Goal: Information Seeking & Learning: Learn about a topic

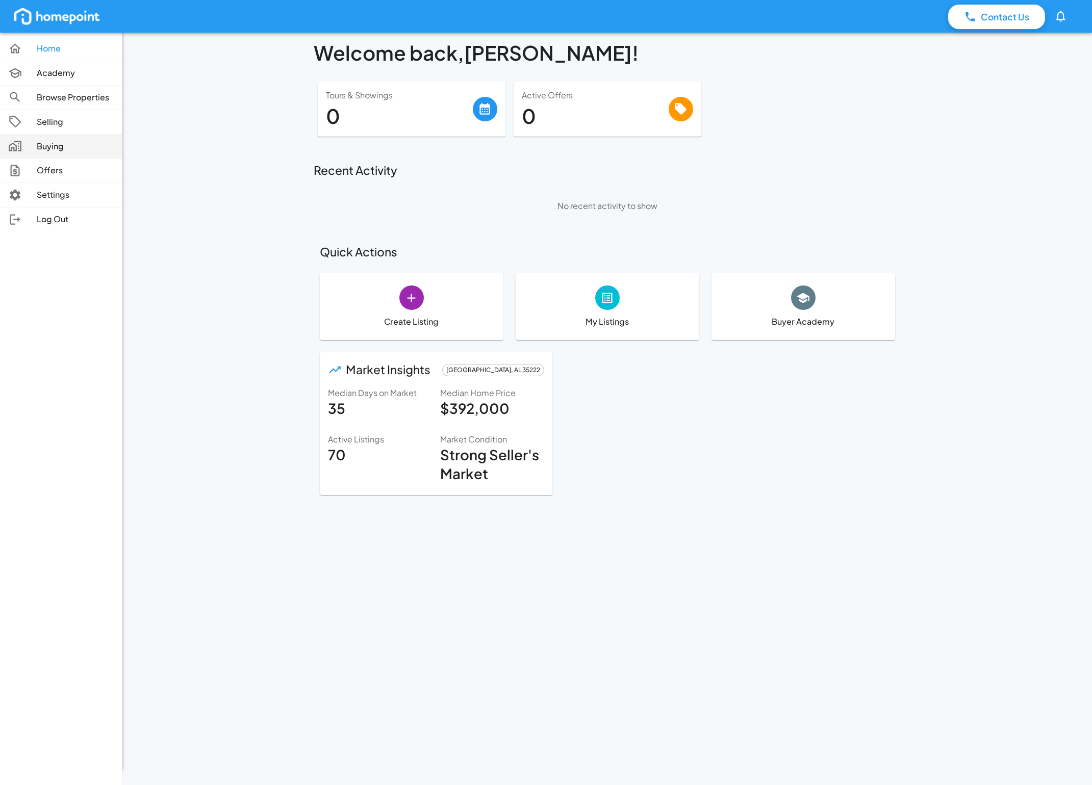
click at [40, 148] on p "Buying" at bounding box center [75, 147] width 77 height 12
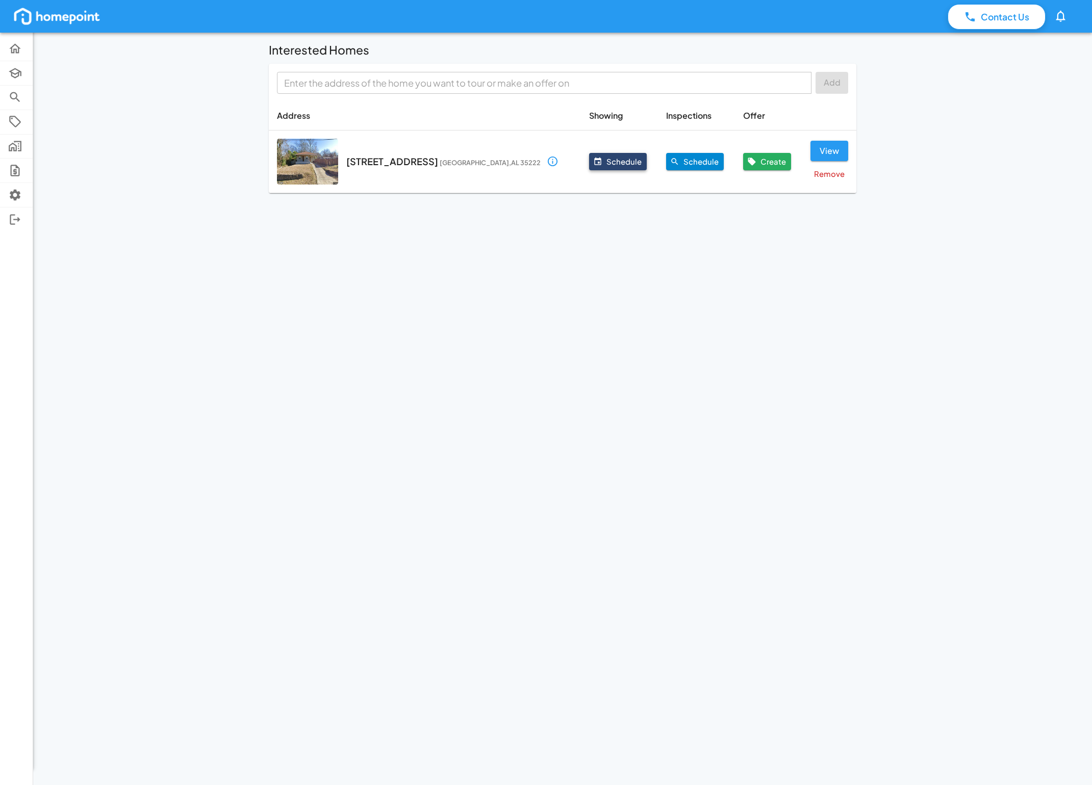
click at [589, 161] on button "Schedule" at bounding box center [618, 161] width 58 height 17
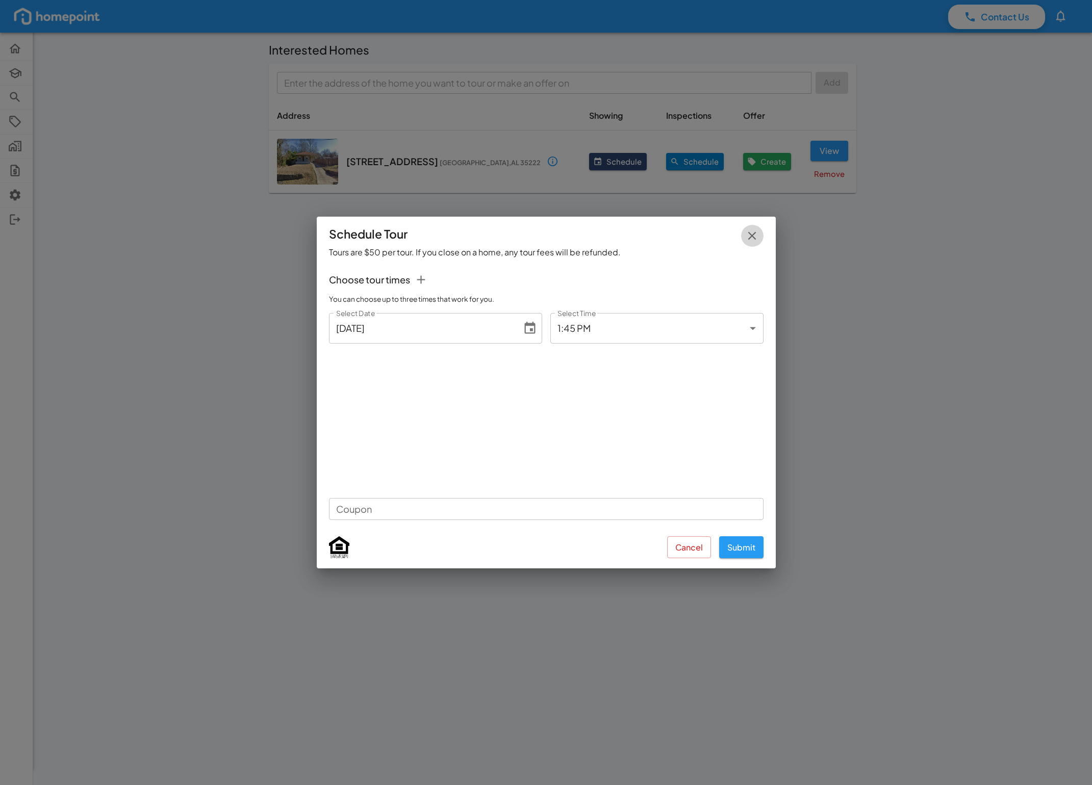
click at [753, 235] on icon "button" at bounding box center [752, 236] width 14 height 14
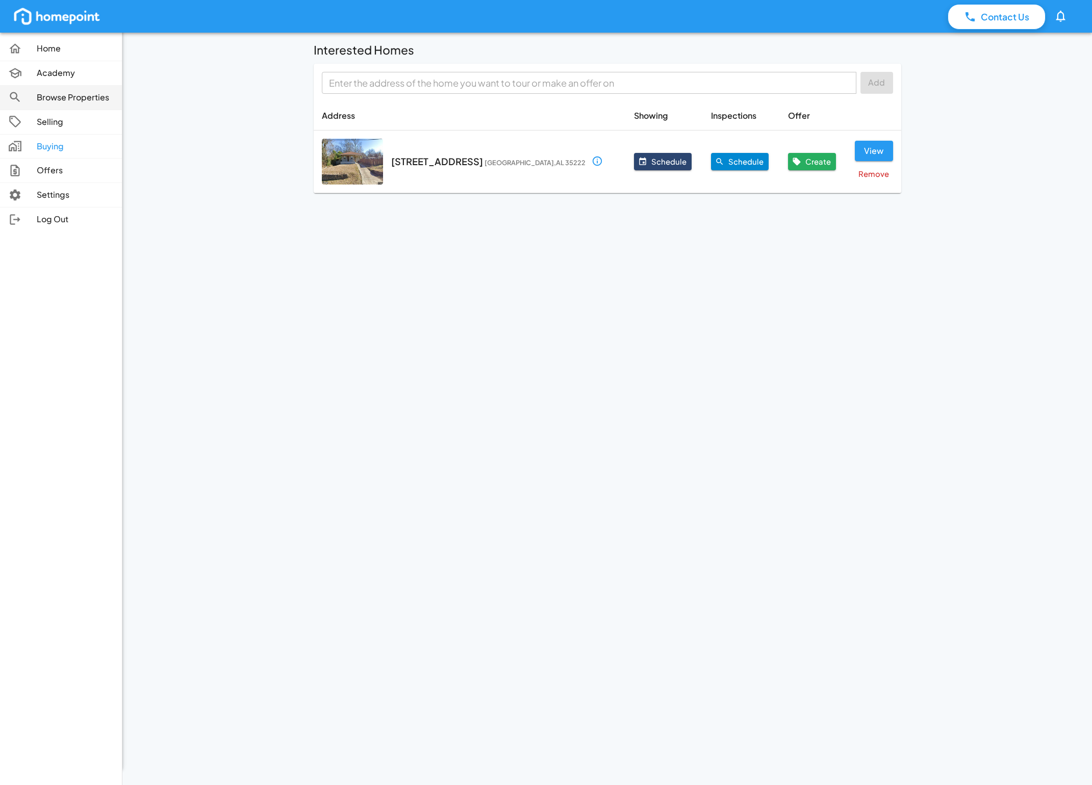
click at [29, 96] on div at bounding box center [22, 97] width 29 height 14
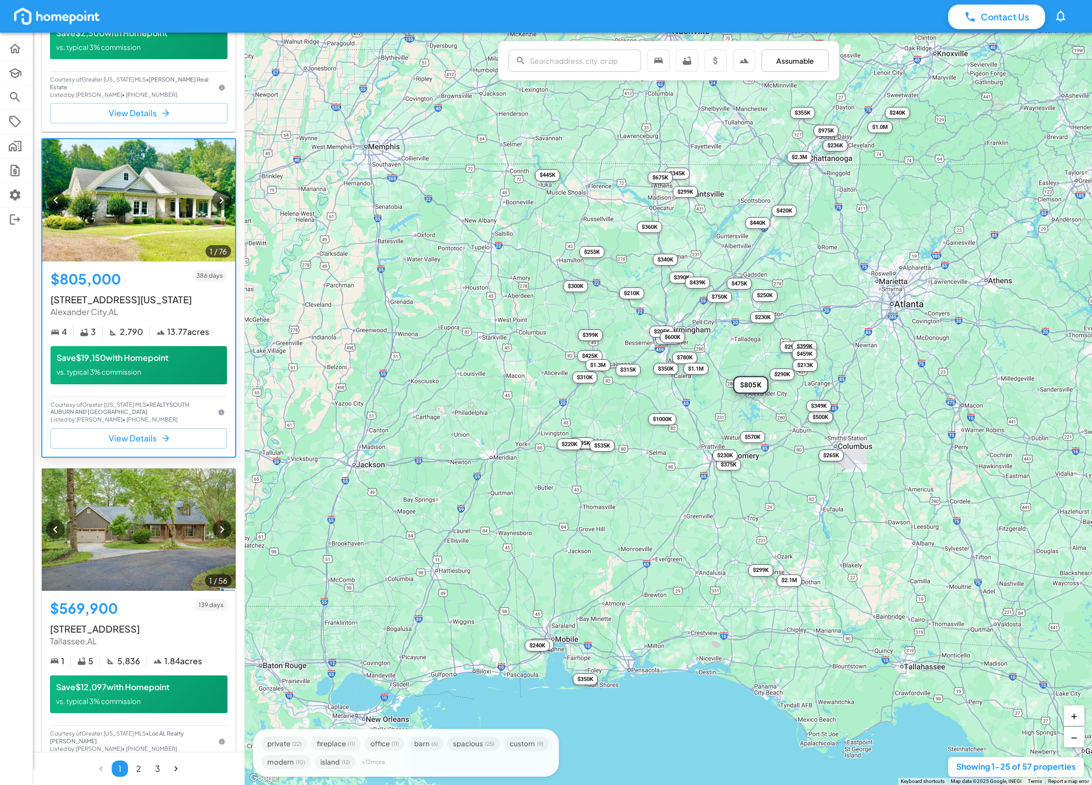
scroll to position [230, 0]
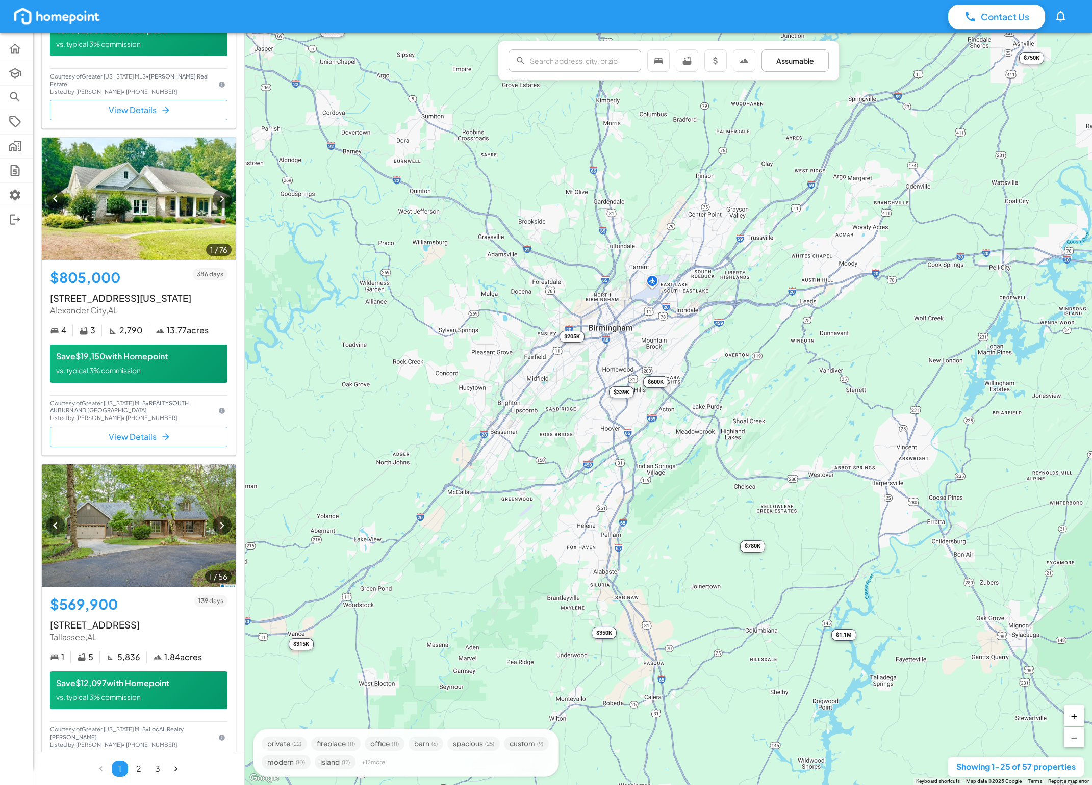
drag, startPoint x: 669, startPoint y: 327, endPoint x: 675, endPoint y: 518, distance: 190.3
click at [675, 518] on div "$250K $805K $570K $265K $236K $299K $475K $425K $375K $399K $795K $290K $339K $…" at bounding box center [668, 409] width 847 height 753
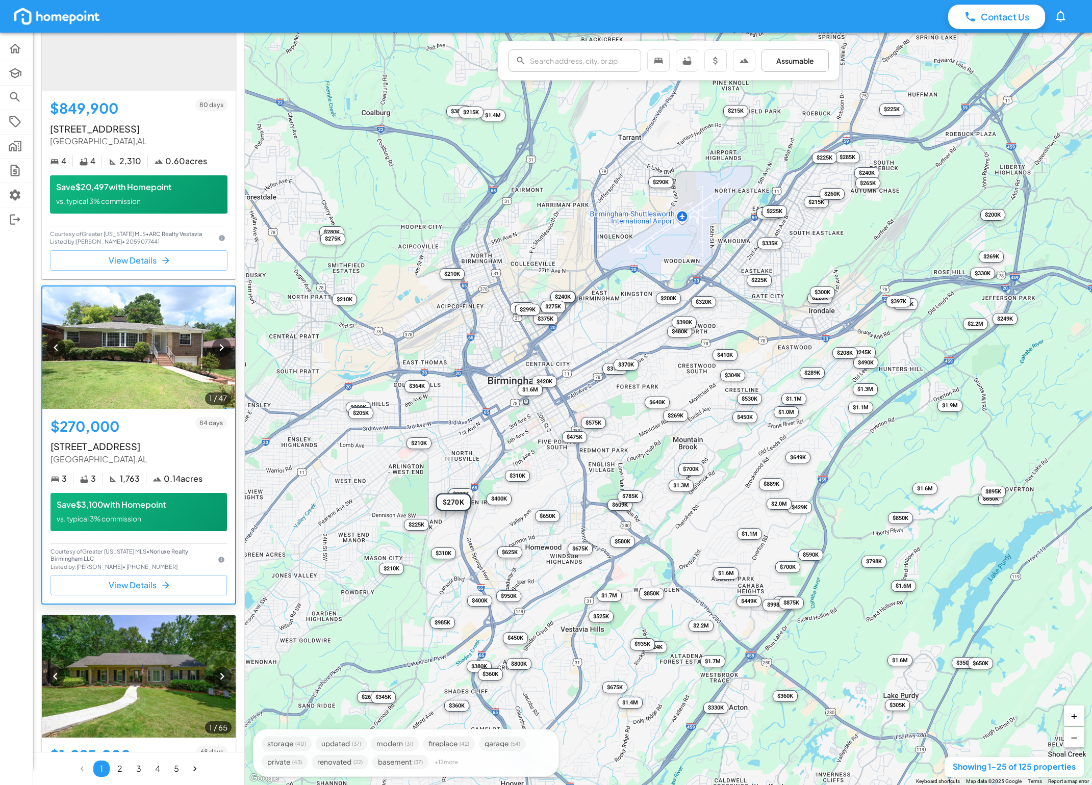
scroll to position [713, 0]
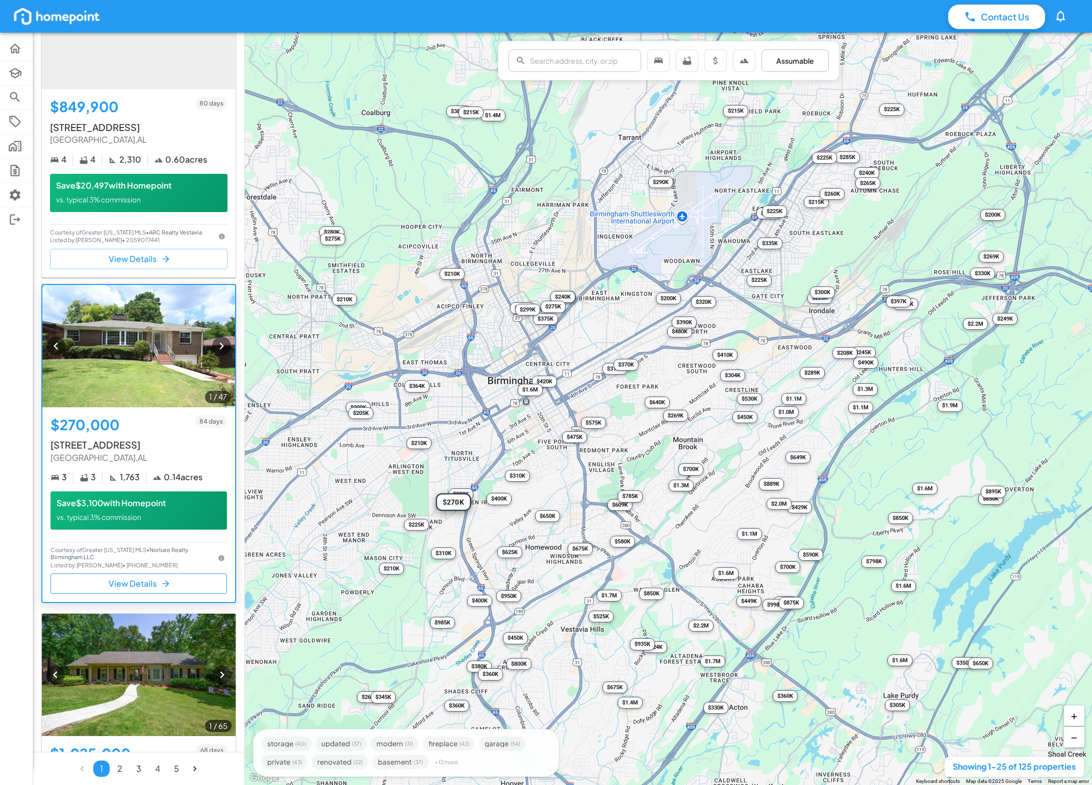
click at [134, 586] on button "View Details" at bounding box center [138, 584] width 176 height 20
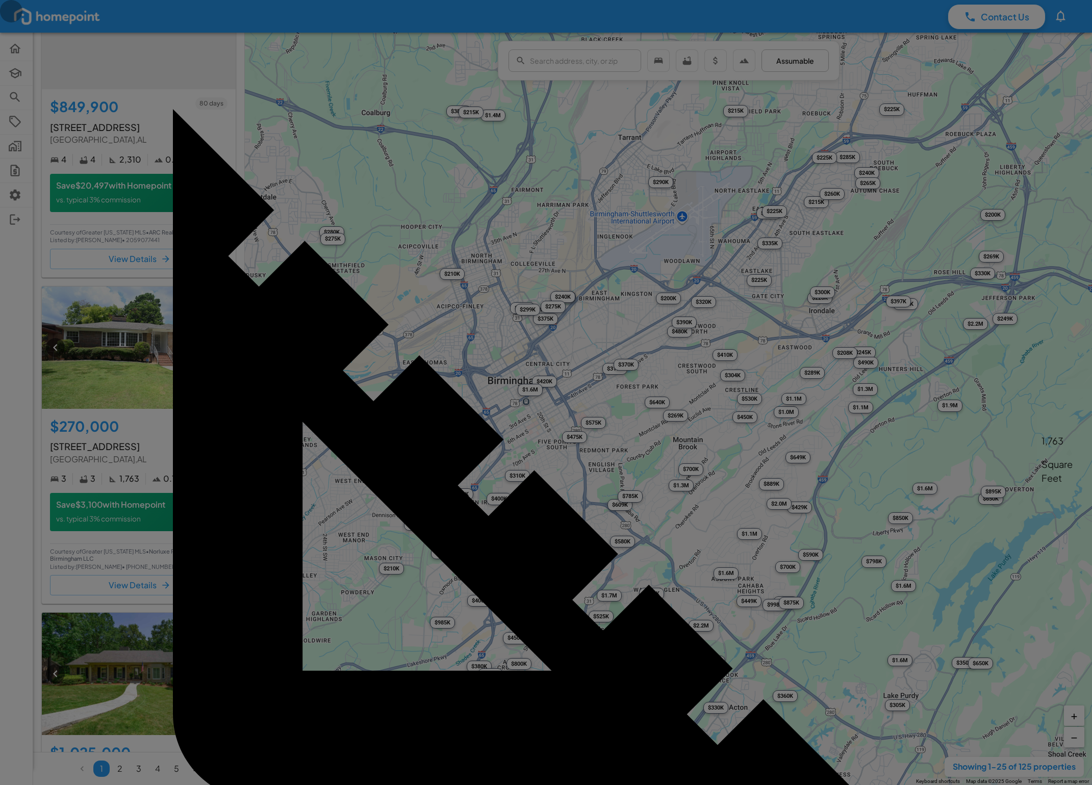
drag, startPoint x: 831, startPoint y: 53, endPoint x: 812, endPoint y: 79, distance: 32.1
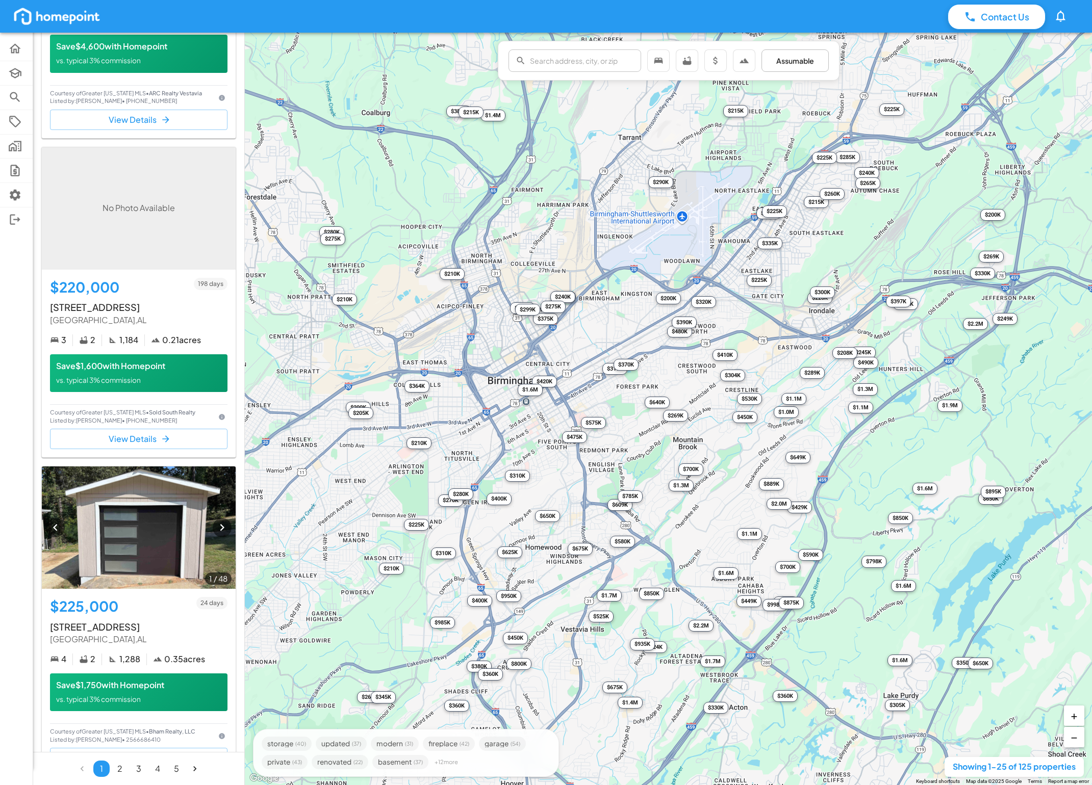
scroll to position [2143, 0]
click at [630, 364] on div "$370K" at bounding box center [625, 365] width 25 height 12
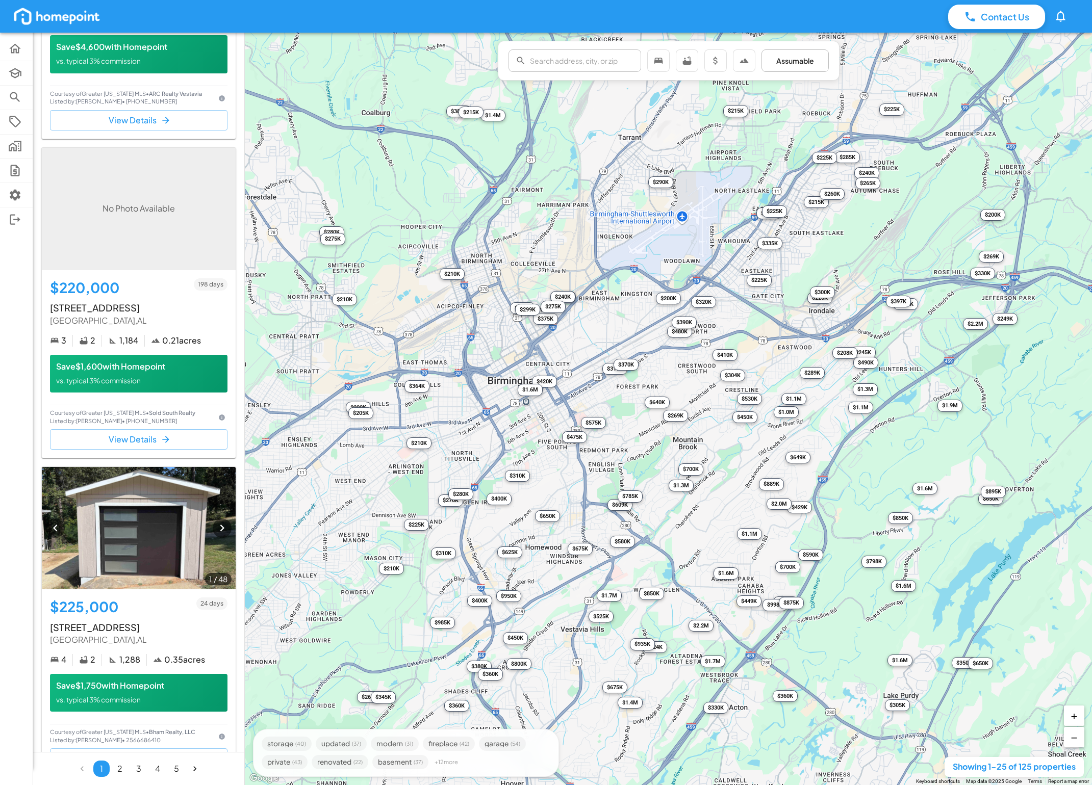
click at [658, 406] on div "$640K" at bounding box center [656, 403] width 25 height 12
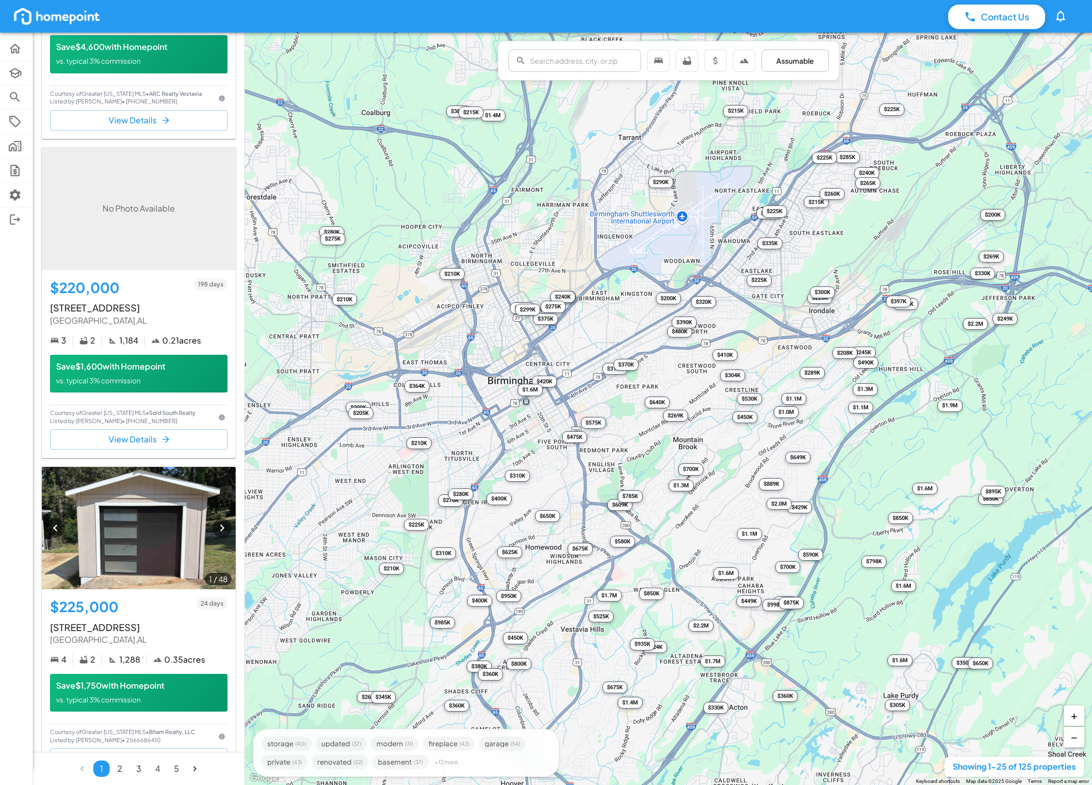
click at [735, 376] on div "$304K" at bounding box center [732, 376] width 25 height 12
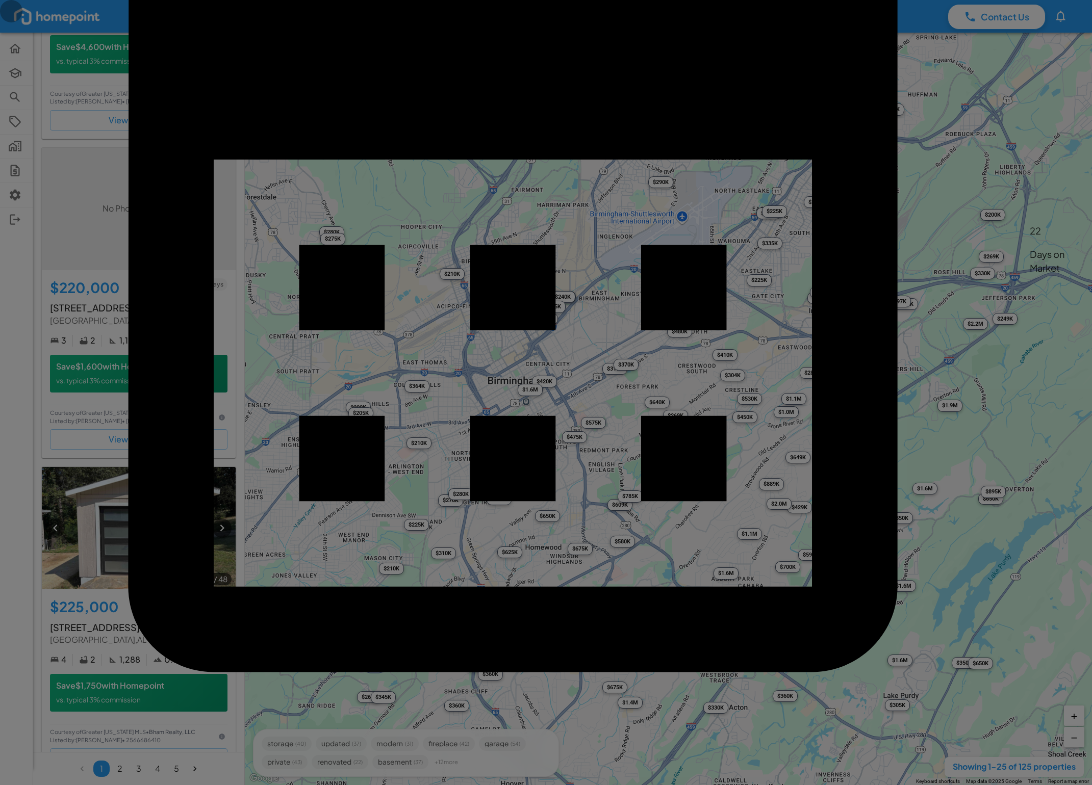
drag, startPoint x: 834, startPoint y: 56, endPoint x: 831, endPoint y: 72, distance: 16.7
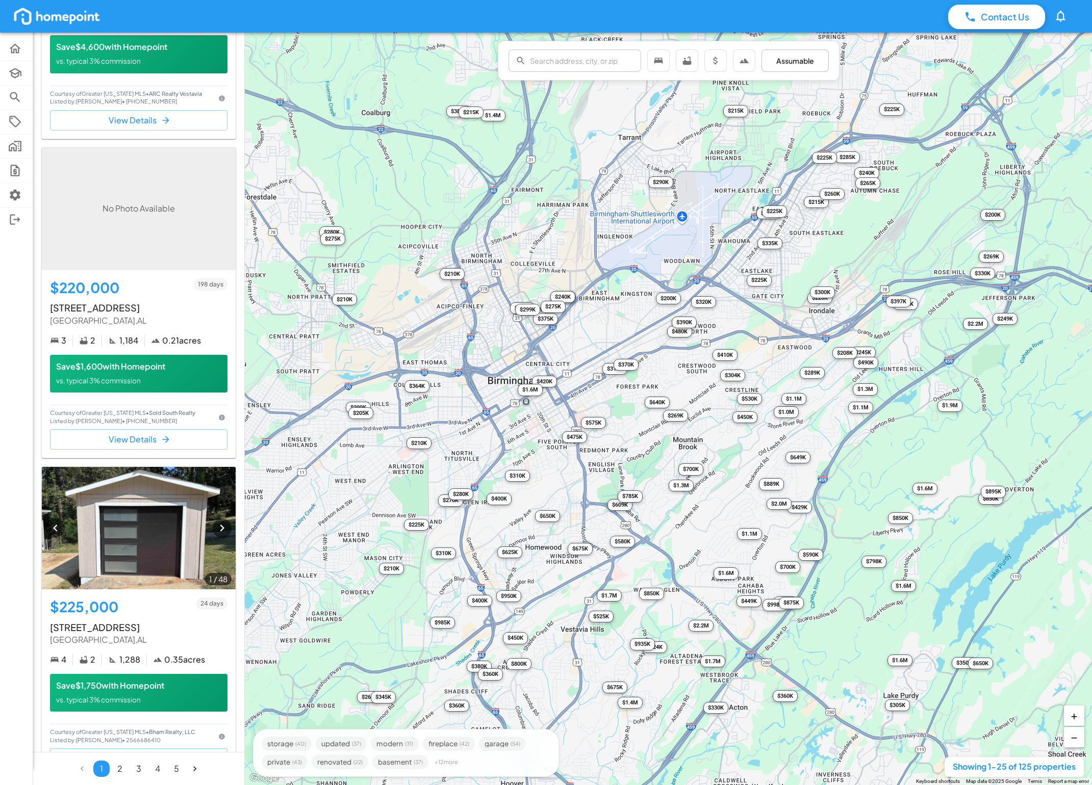
click at [727, 356] on div "$410K" at bounding box center [724, 355] width 25 height 12
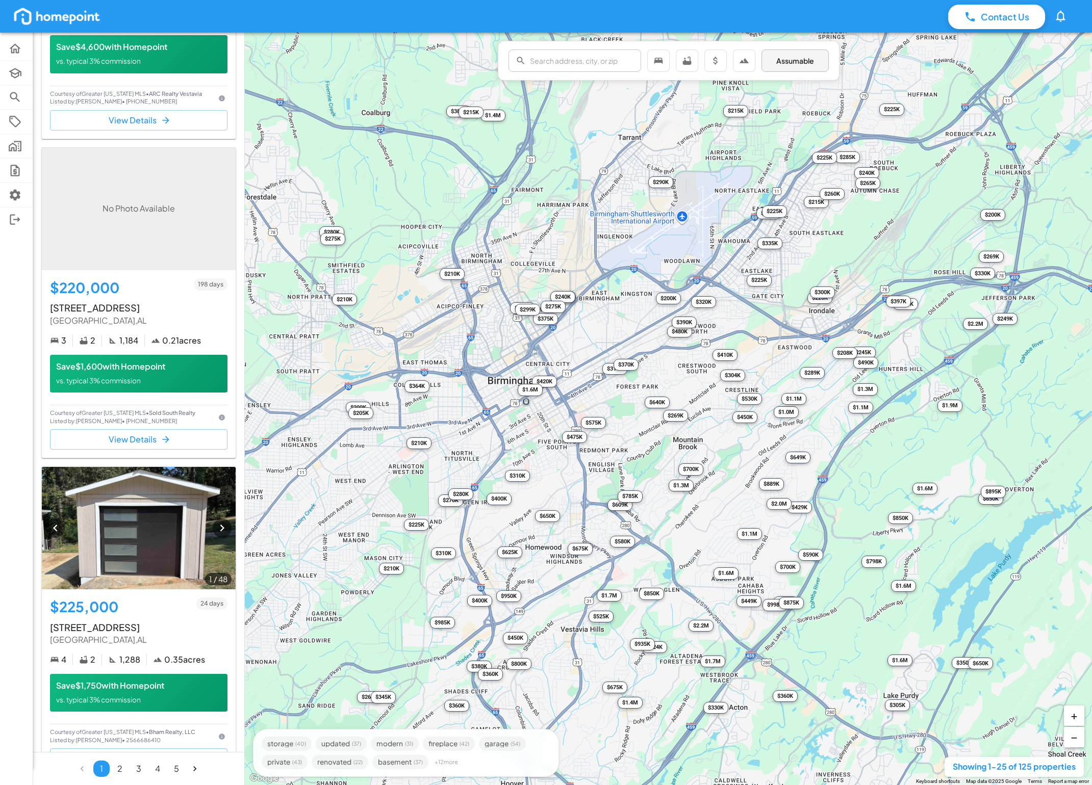
click at [782, 67] on div "Assumable" at bounding box center [794, 60] width 67 height 22
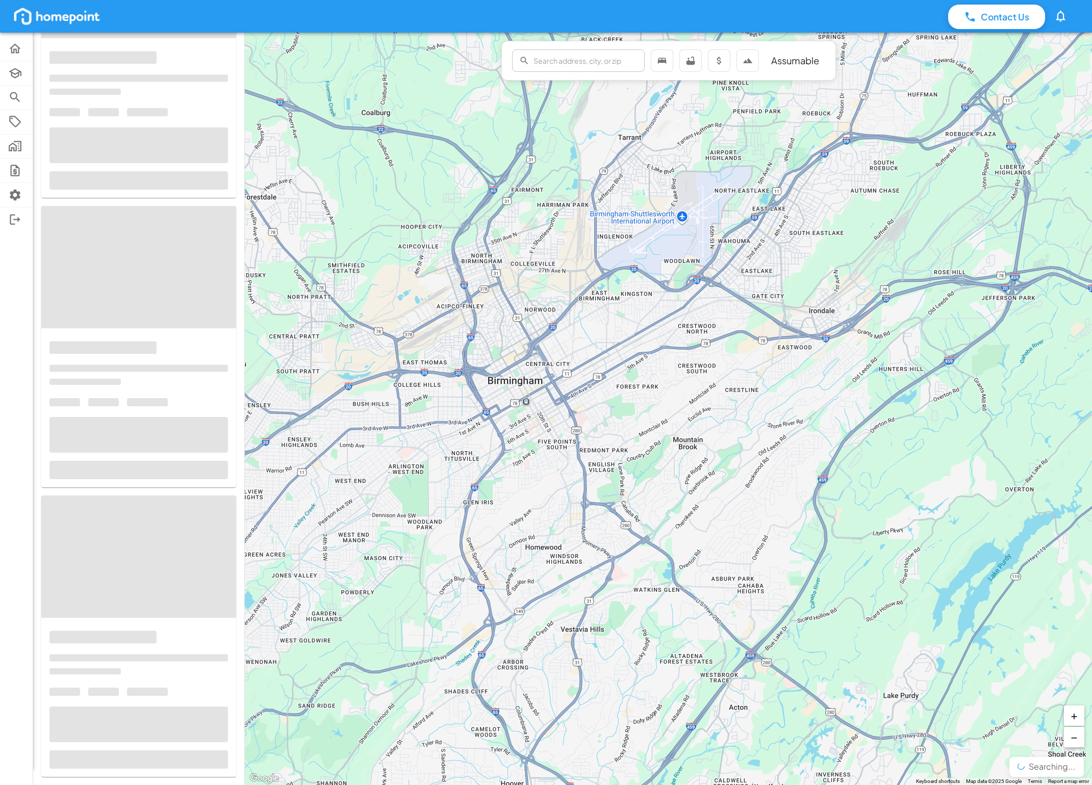
scroll to position [1574, 0]
